Goal: Task Accomplishment & Management: Complete application form

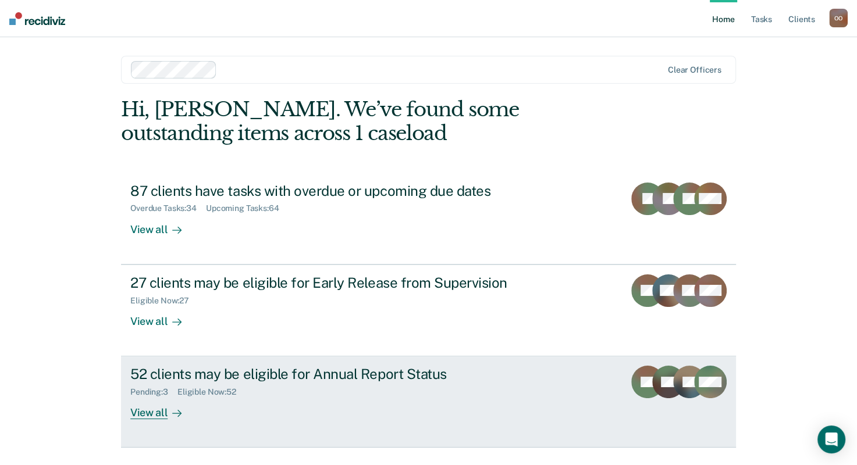
click at [351, 379] on div "52 clients may be eligible for Annual Report Status" at bounding box center [334, 374] width 408 height 17
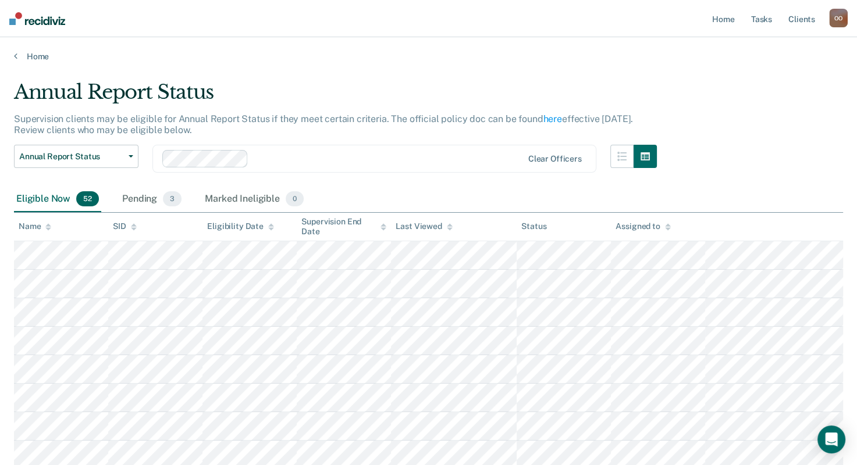
scroll to position [1133, 0]
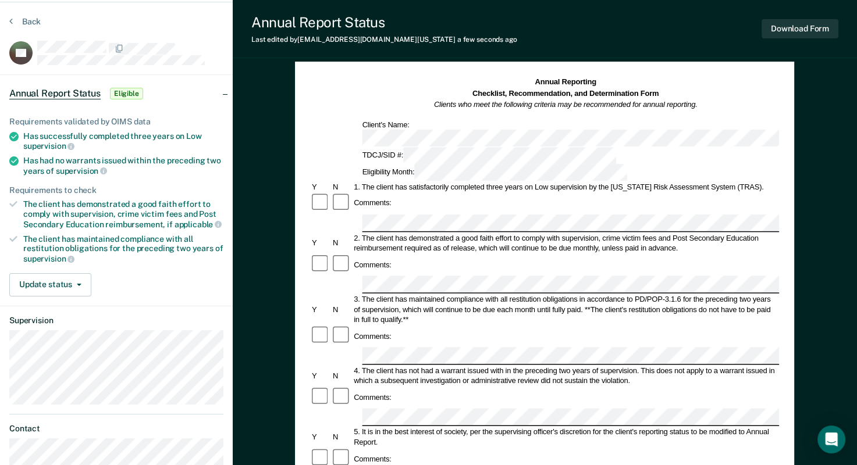
scroll to position [36, 0]
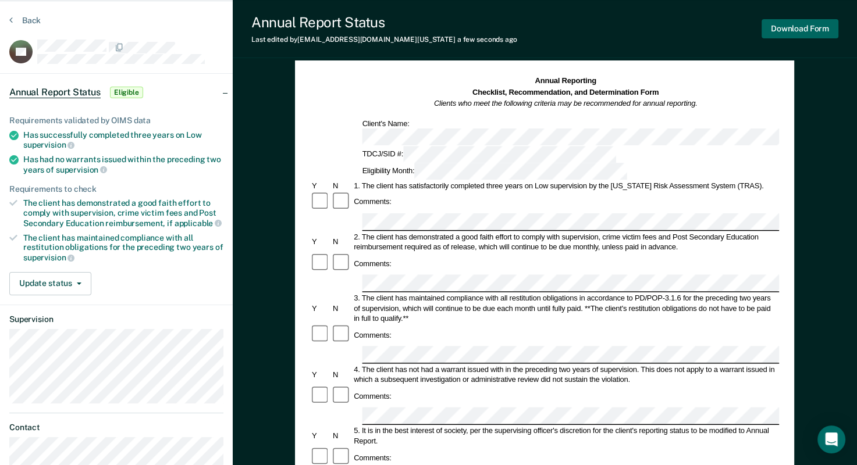
click at [813, 29] on button "Download Form" at bounding box center [799, 28] width 77 height 19
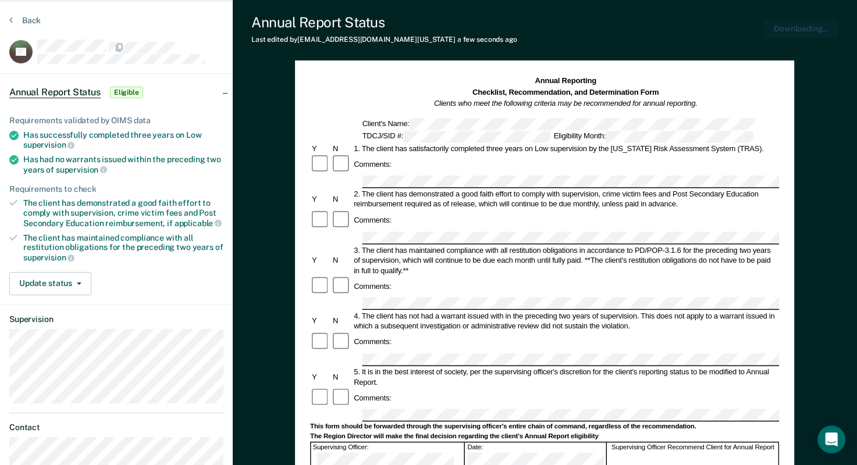
scroll to position [0, 0]
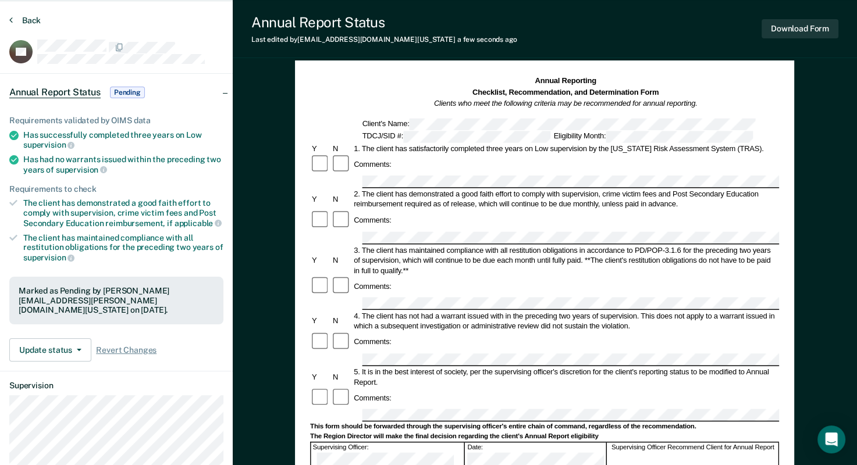
click at [12, 20] on icon at bounding box center [10, 19] width 3 height 9
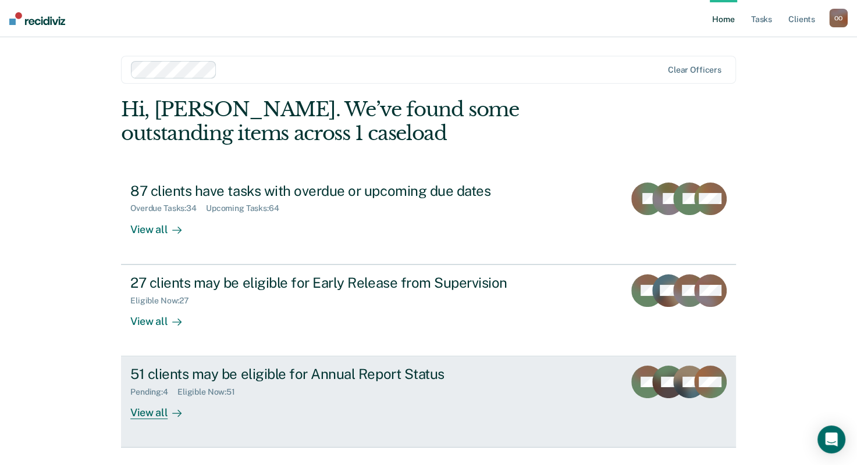
click at [333, 372] on div "51 clients may be eligible for Annual Report Status" at bounding box center [334, 374] width 408 height 17
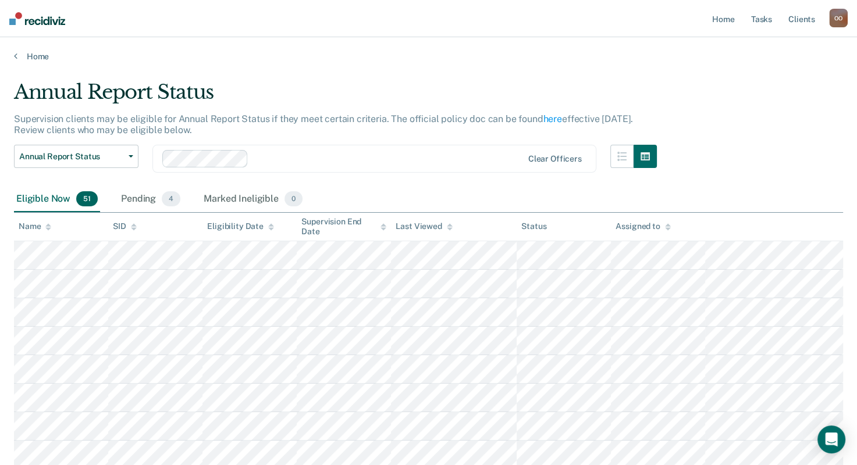
click at [280, 137] on div "Supervision clients may be eligible for Annual Report Status if they meet certa…" at bounding box center [335, 128] width 643 height 31
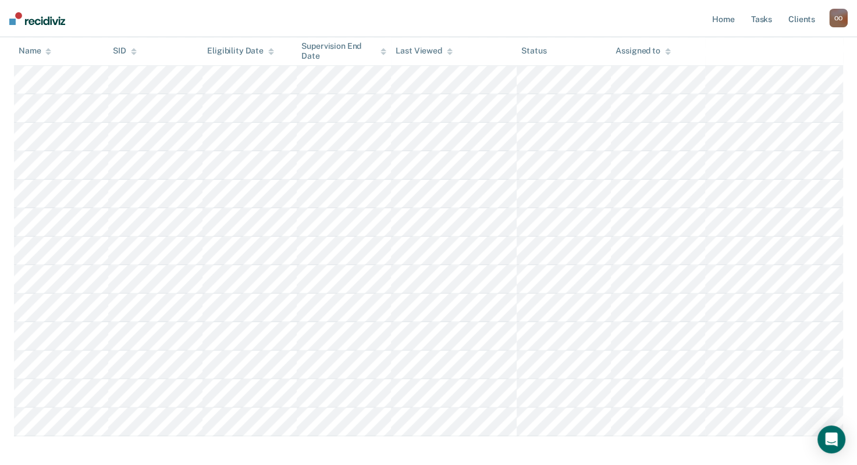
scroll to position [791, 0]
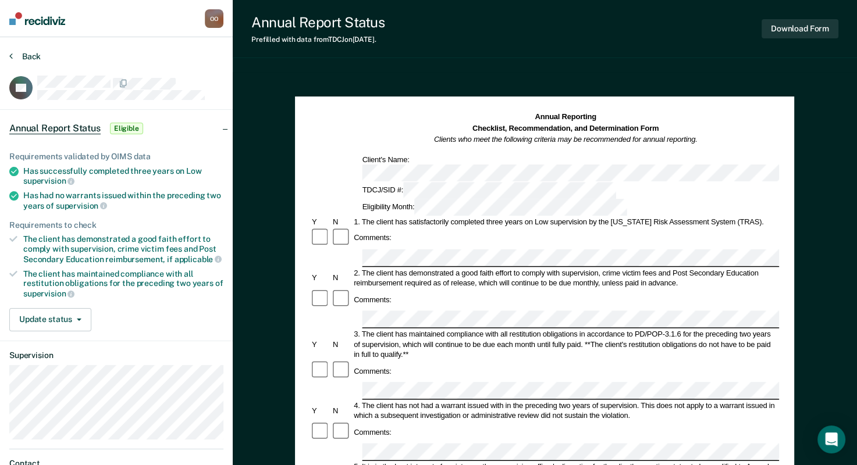
click at [12, 56] on button "Back" at bounding box center [24, 56] width 31 height 10
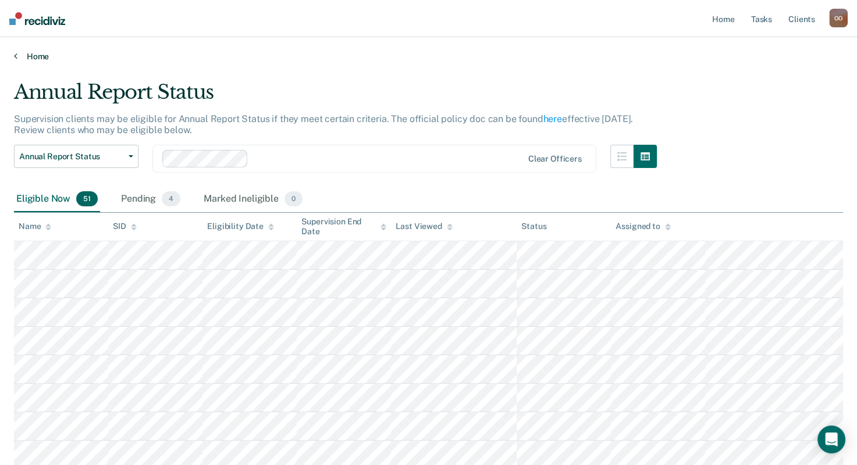
click at [17, 56] on link "Home" at bounding box center [428, 56] width 829 height 10
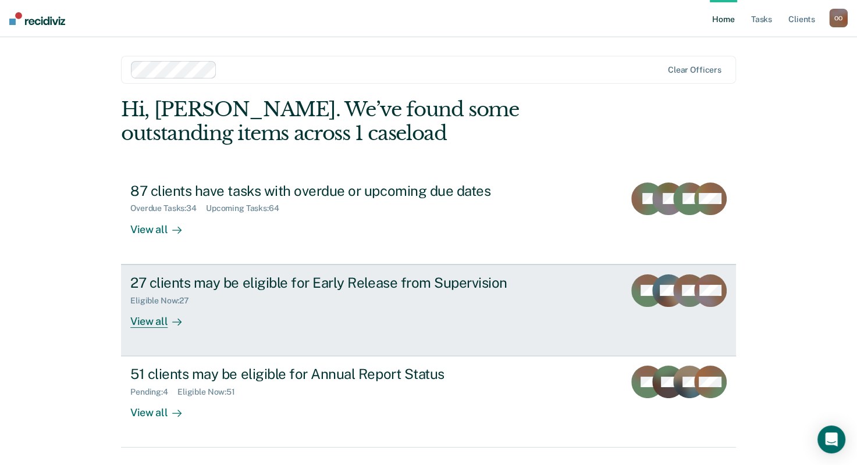
click at [282, 299] on div "Eligible Now : 27" at bounding box center [334, 298] width 408 height 15
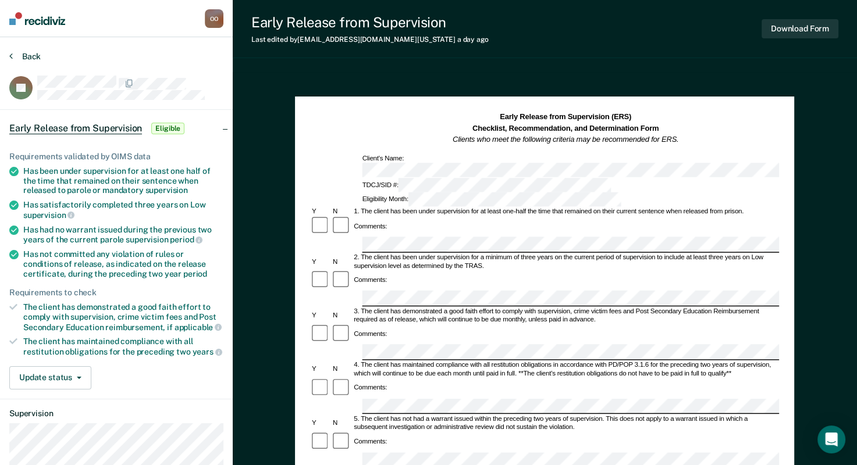
click at [15, 54] on button "Back" at bounding box center [24, 56] width 31 height 10
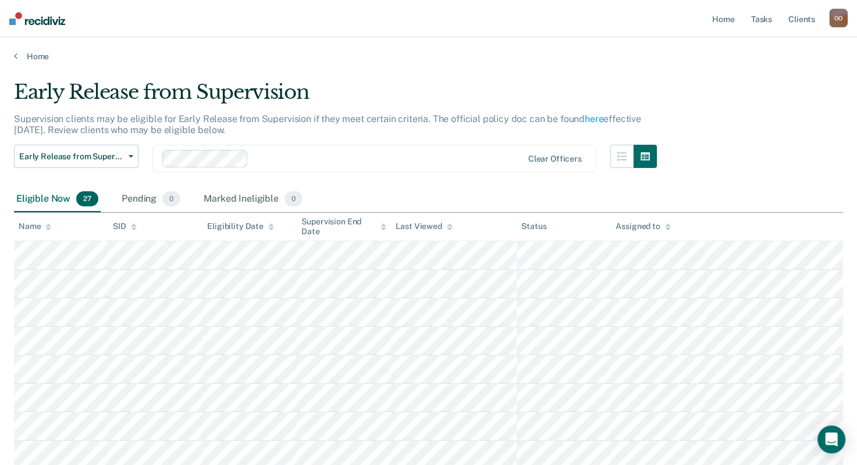
scroll to position [335, 0]
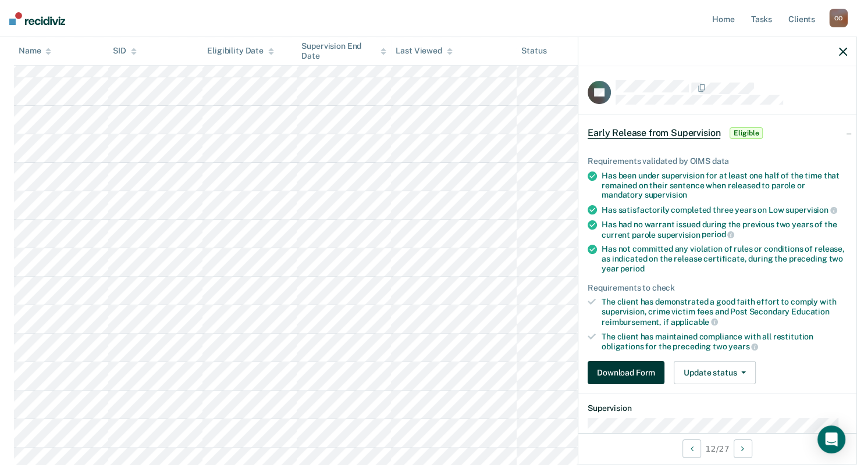
click at [640, 372] on button "Download Form" at bounding box center [626, 372] width 77 height 23
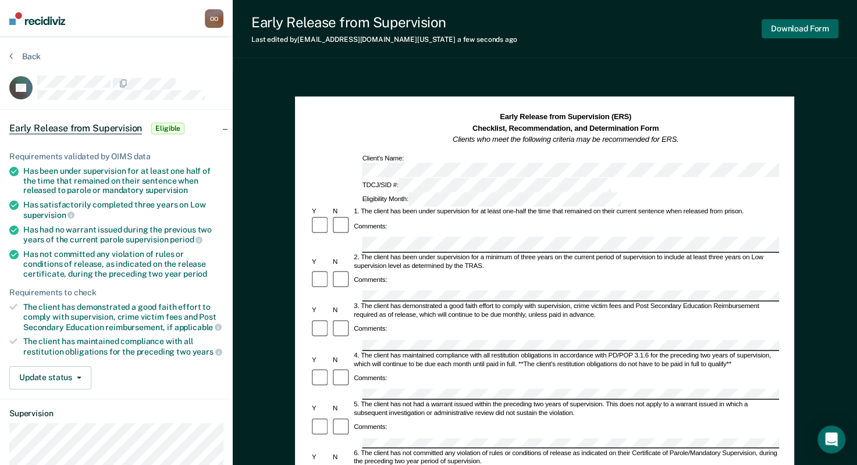
click at [793, 27] on button "Download Form" at bounding box center [799, 28] width 77 height 19
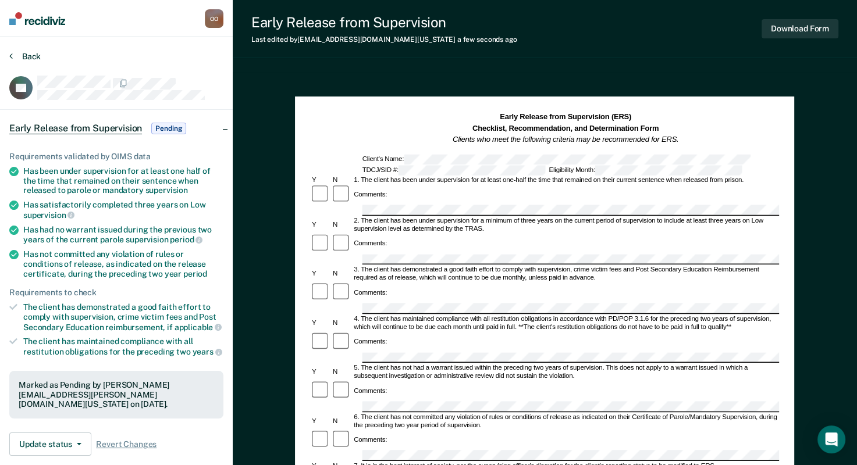
click at [12, 59] on icon at bounding box center [10, 55] width 3 height 9
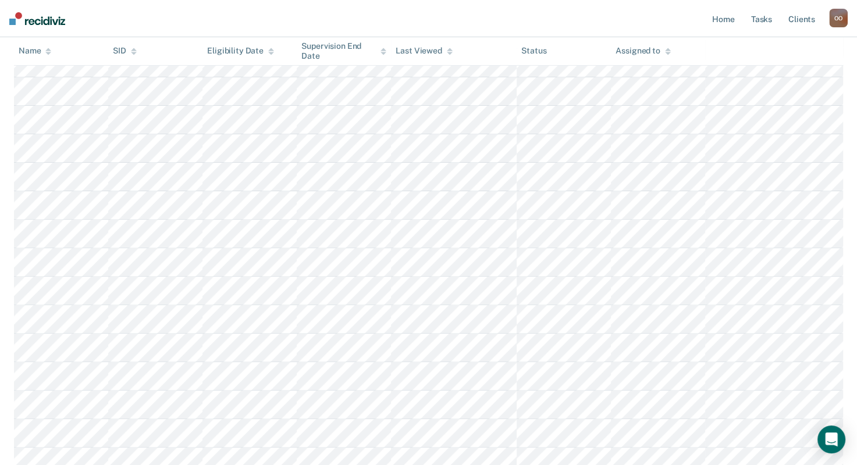
scroll to position [21, 0]
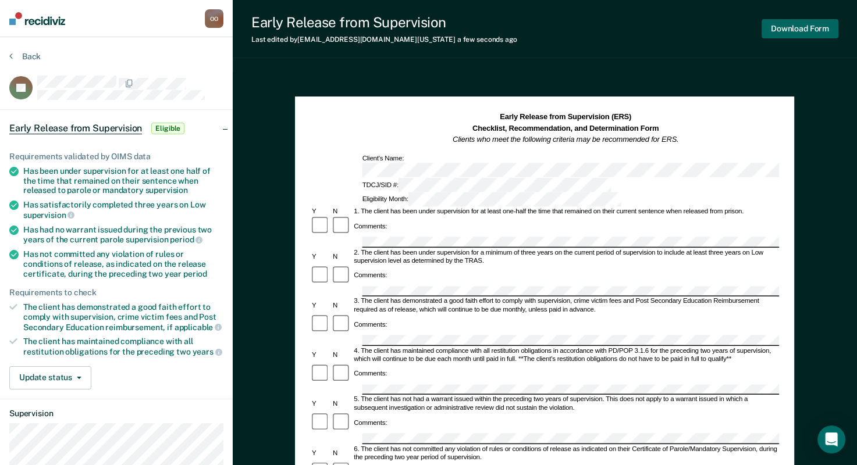
click at [793, 33] on button "Download Form" at bounding box center [799, 28] width 77 height 19
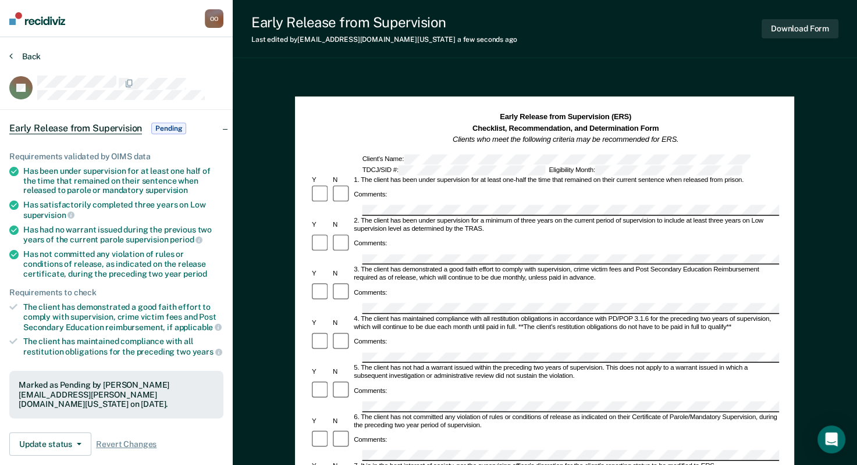
click at [14, 54] on button "Back" at bounding box center [24, 56] width 31 height 10
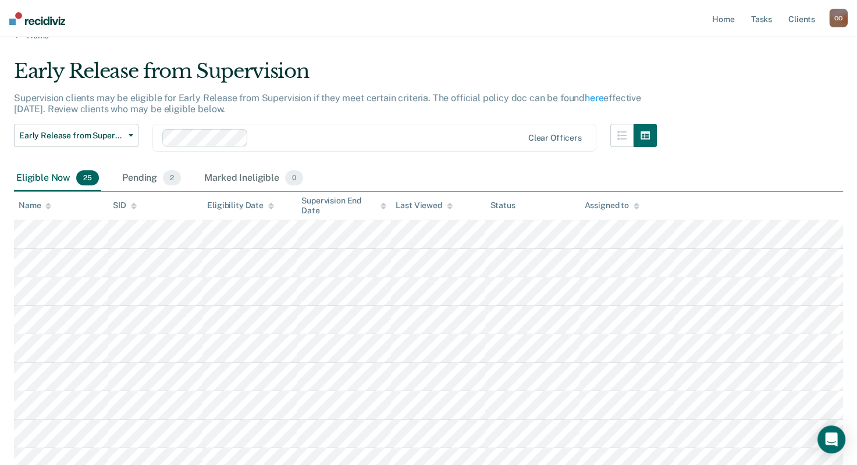
scroll to position [392, 0]
